Goal: Find specific page/section: Find specific page/section

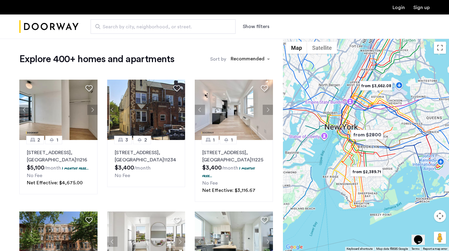
click at [437, 215] on button "Map camera controls" at bounding box center [440, 216] width 12 height 12
click at [427, 201] on button "Zoom in" at bounding box center [425, 201] width 12 height 12
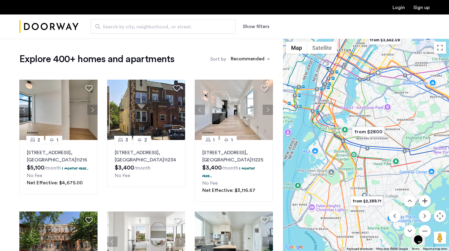
click at [427, 201] on button "Zoom in" at bounding box center [425, 201] width 12 height 12
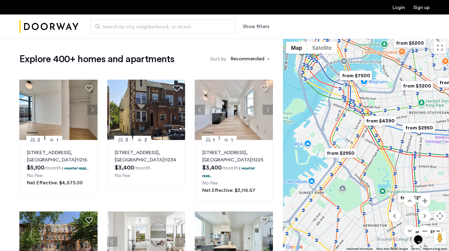
drag, startPoint x: 336, startPoint y: 176, endPoint x: 389, endPoint y: 157, distance: 56.8
click at [389, 157] on div at bounding box center [366, 145] width 166 height 212
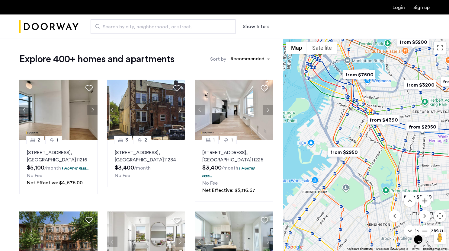
click at [426, 205] on button "Zoom in" at bounding box center [425, 201] width 12 height 12
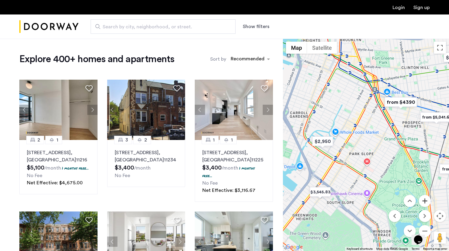
click at [426, 205] on button "Zoom in" at bounding box center [425, 201] width 12 height 12
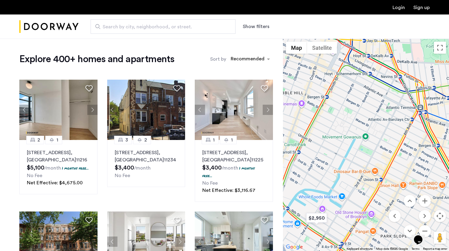
drag, startPoint x: 357, startPoint y: 108, endPoint x: 396, endPoint y: 183, distance: 85.0
click at [396, 183] on div at bounding box center [366, 145] width 166 height 212
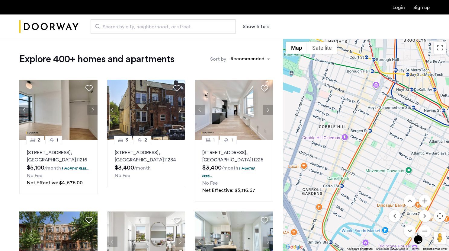
drag, startPoint x: 328, startPoint y: 145, endPoint x: 374, endPoint y: 178, distance: 56.6
click at [374, 178] on div at bounding box center [366, 145] width 166 height 212
click at [184, 24] on span "Search by city, neighborhood, or street." at bounding box center [161, 26] width 116 height 7
click at [184, 24] on input "Search by city, neighborhood, or street." at bounding box center [163, 26] width 145 height 14
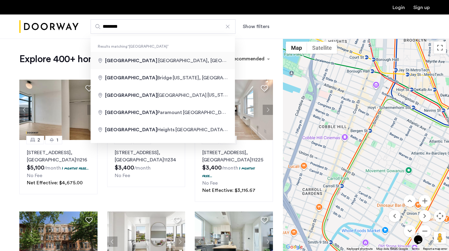
type input "**********"
